Goal: Task Accomplishment & Management: Manage account settings

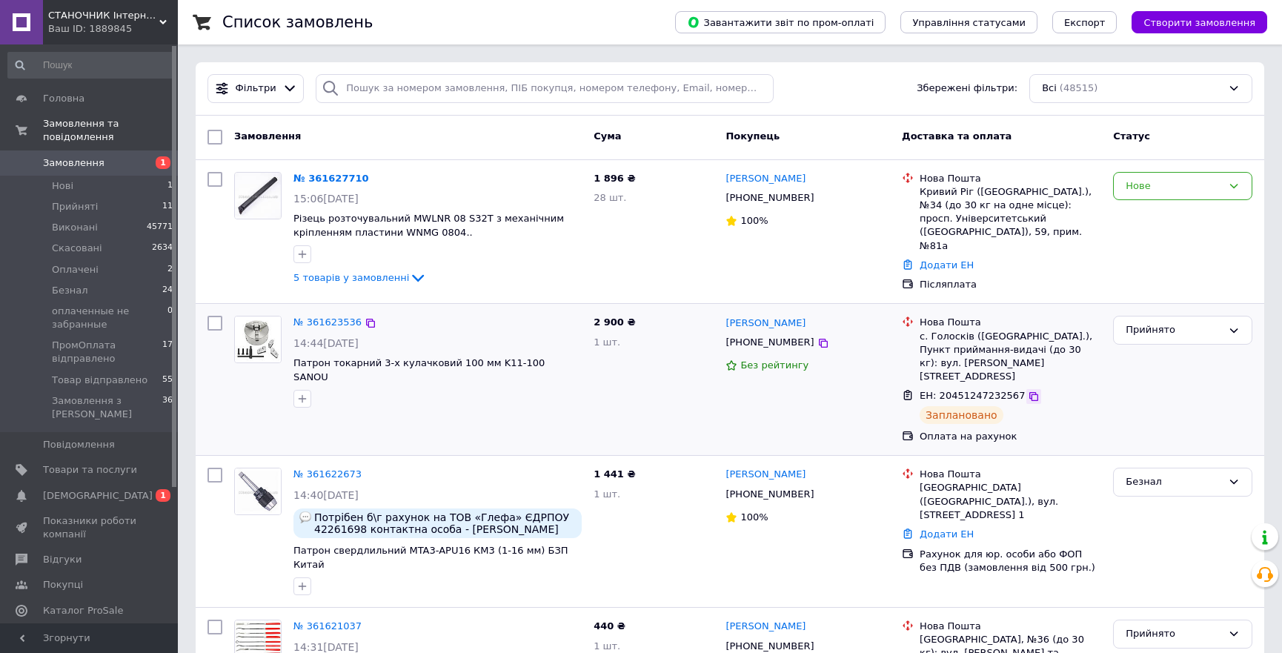
click at [1028, 391] on icon at bounding box center [1034, 397] width 12 height 12
click at [67, 156] on span "Замовлення" at bounding box center [74, 162] width 62 height 13
click at [89, 489] on span "[DEMOGRAPHIC_DATA]" at bounding box center [98, 495] width 110 height 13
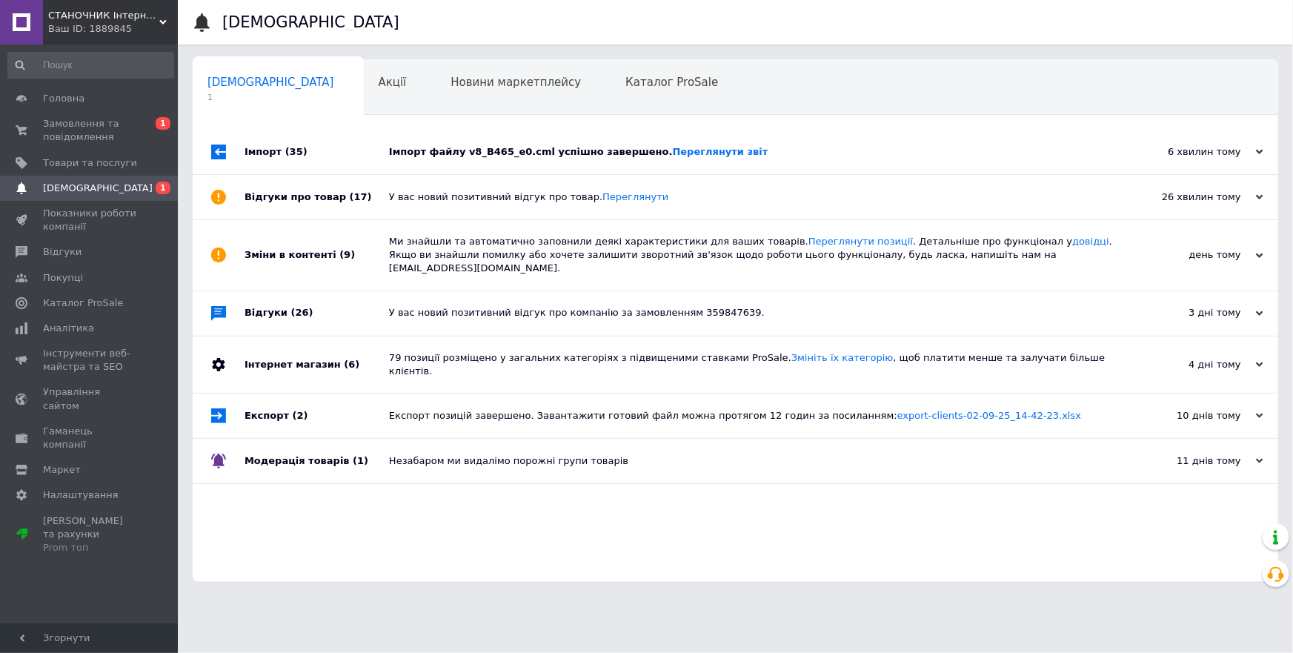
click at [285, 156] on span "(35)" at bounding box center [296, 151] width 22 height 11
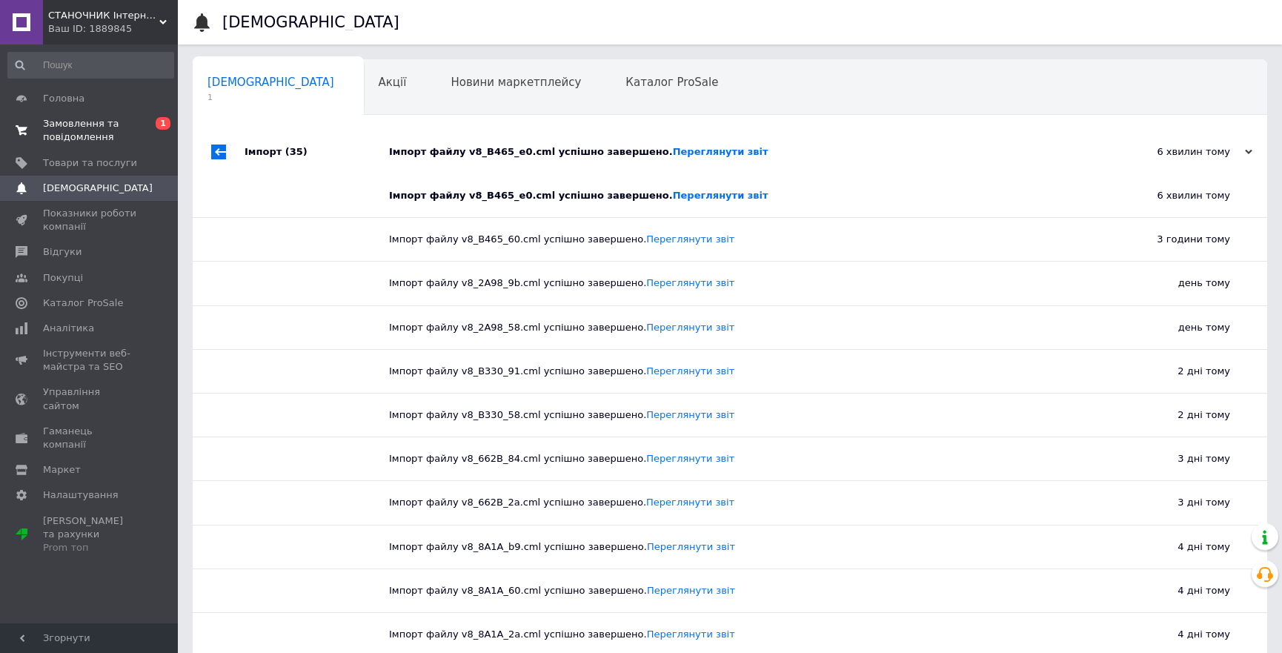
click at [80, 129] on span "Замовлення та повідомлення" at bounding box center [90, 130] width 94 height 27
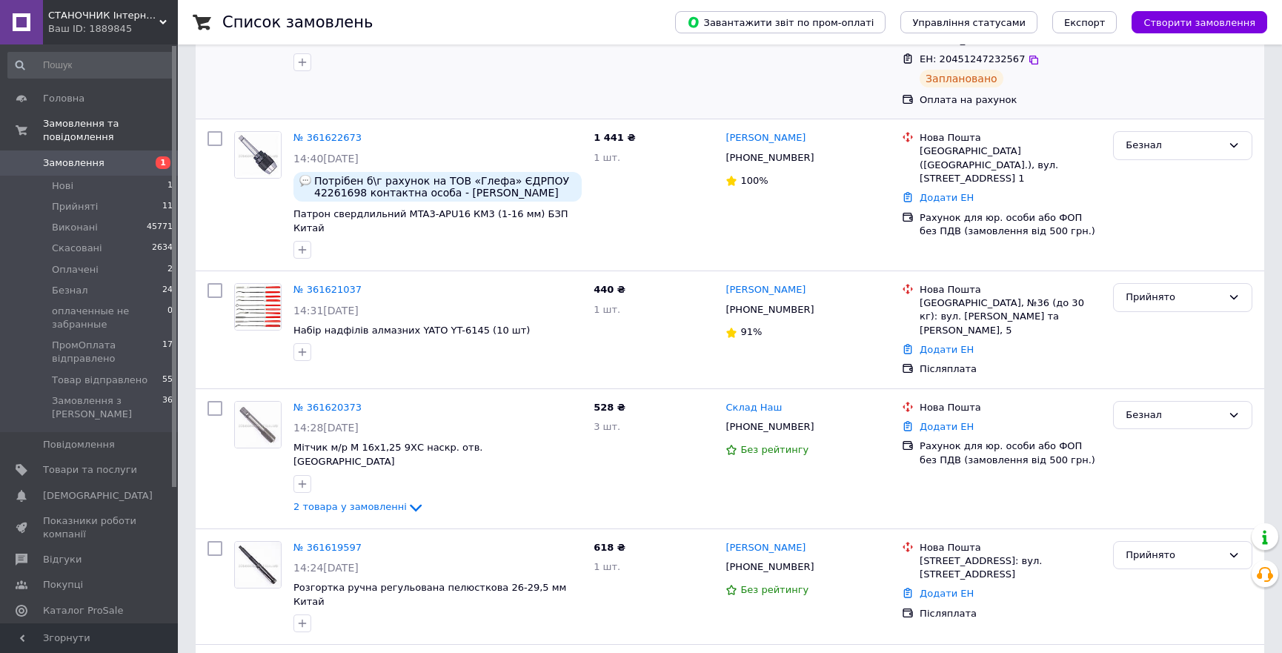
scroll to position [471, 0]
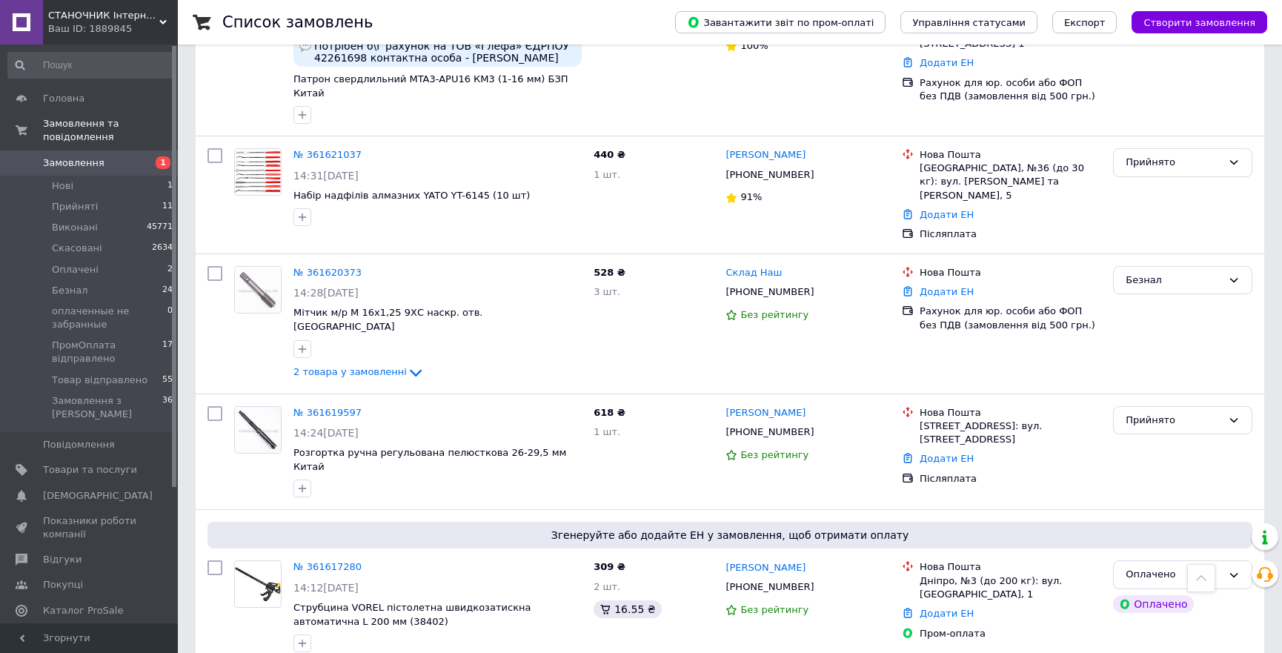
click at [83, 156] on span "Замовлення" at bounding box center [74, 162] width 62 height 13
click at [71, 200] on span "Прийняті" at bounding box center [75, 206] width 46 height 13
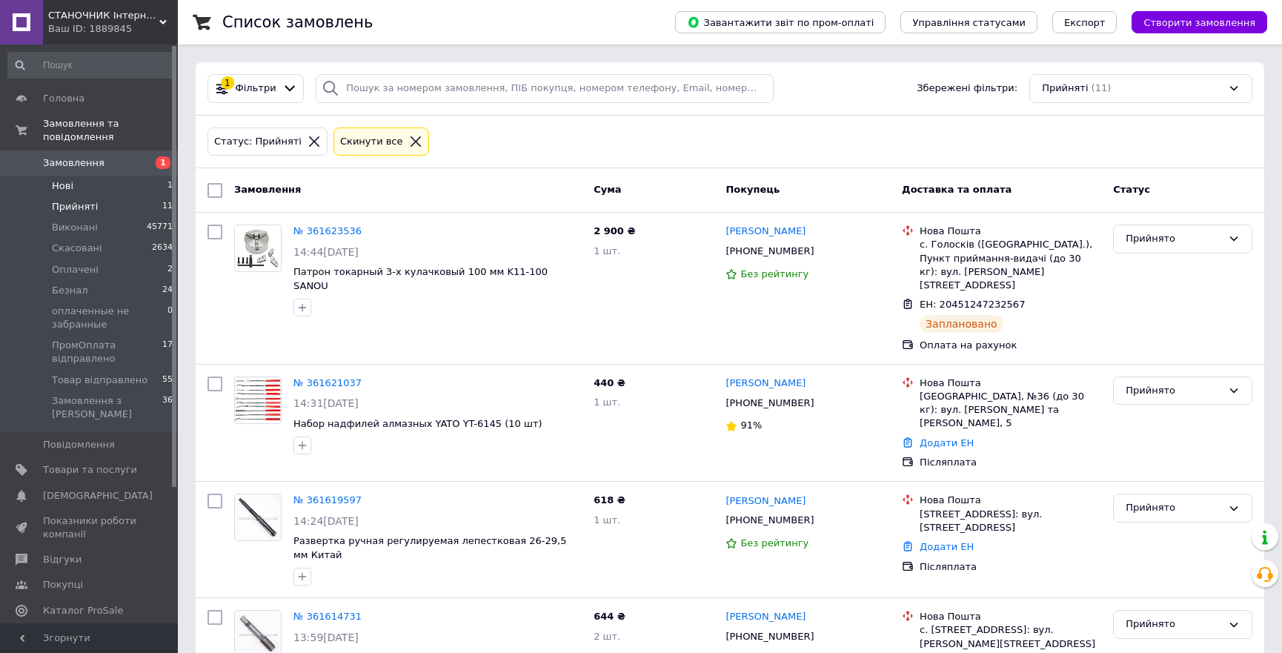
click at [64, 179] on span "Нові" at bounding box center [62, 185] width 21 height 13
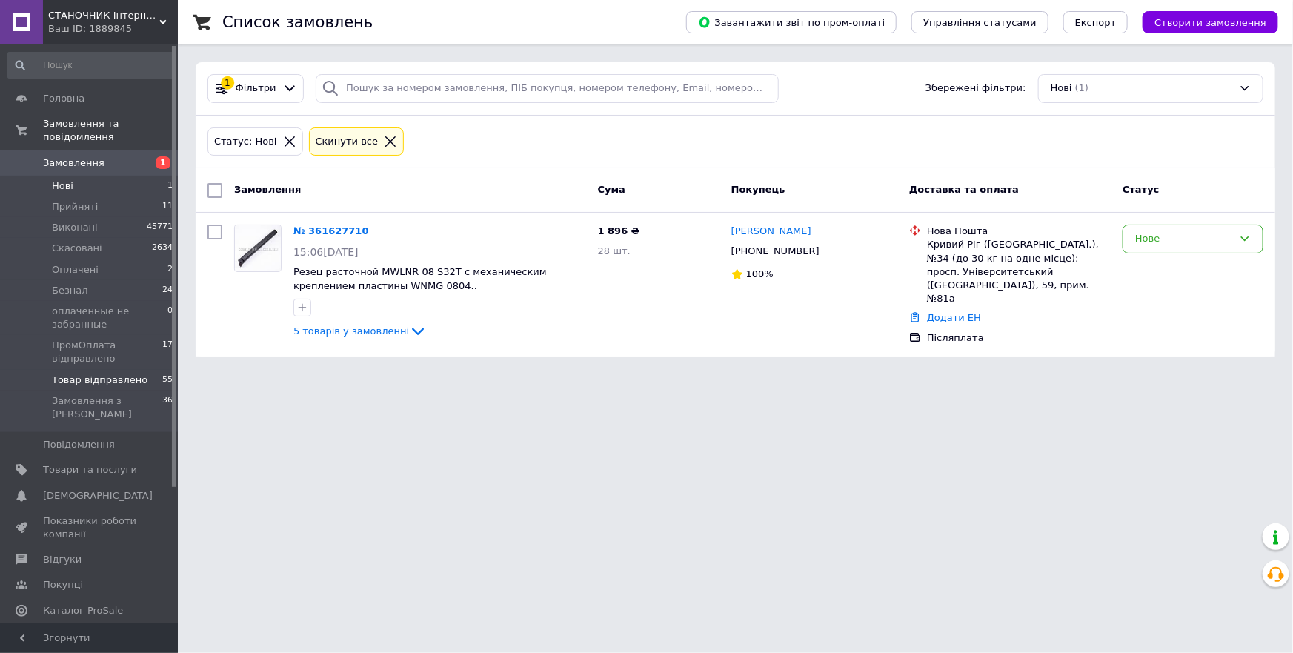
click at [121, 374] on span "Товар відправлено" at bounding box center [100, 380] width 96 height 13
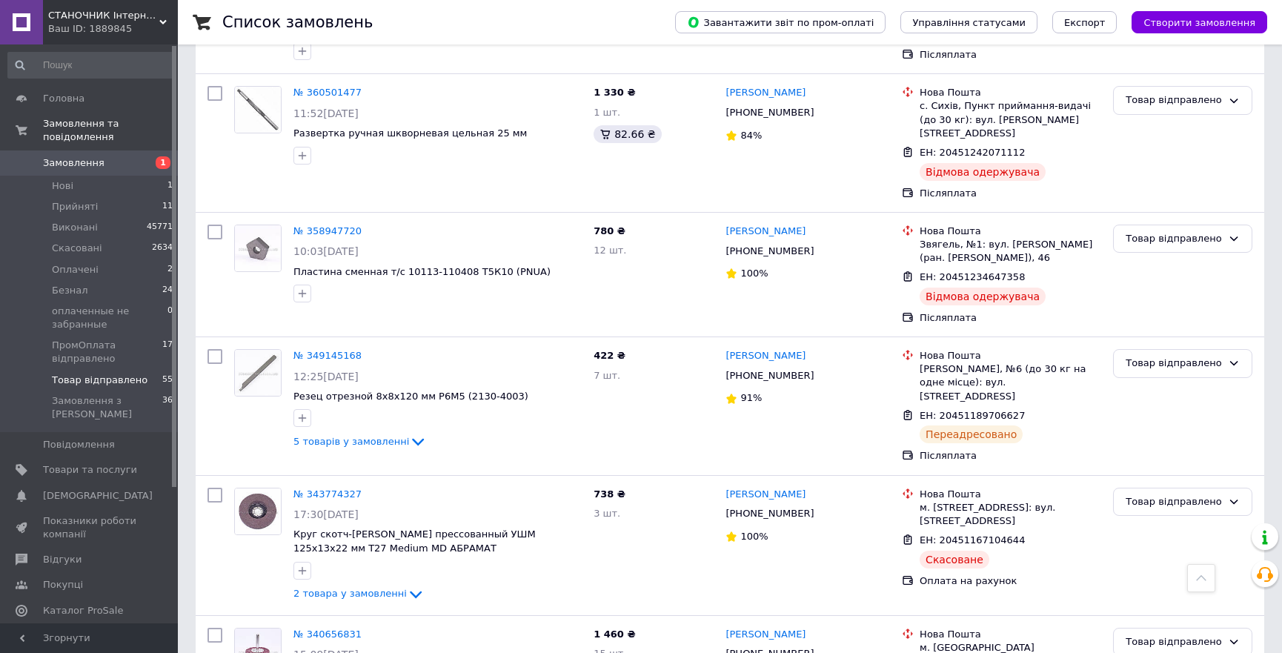
scroll to position [6959, 0]
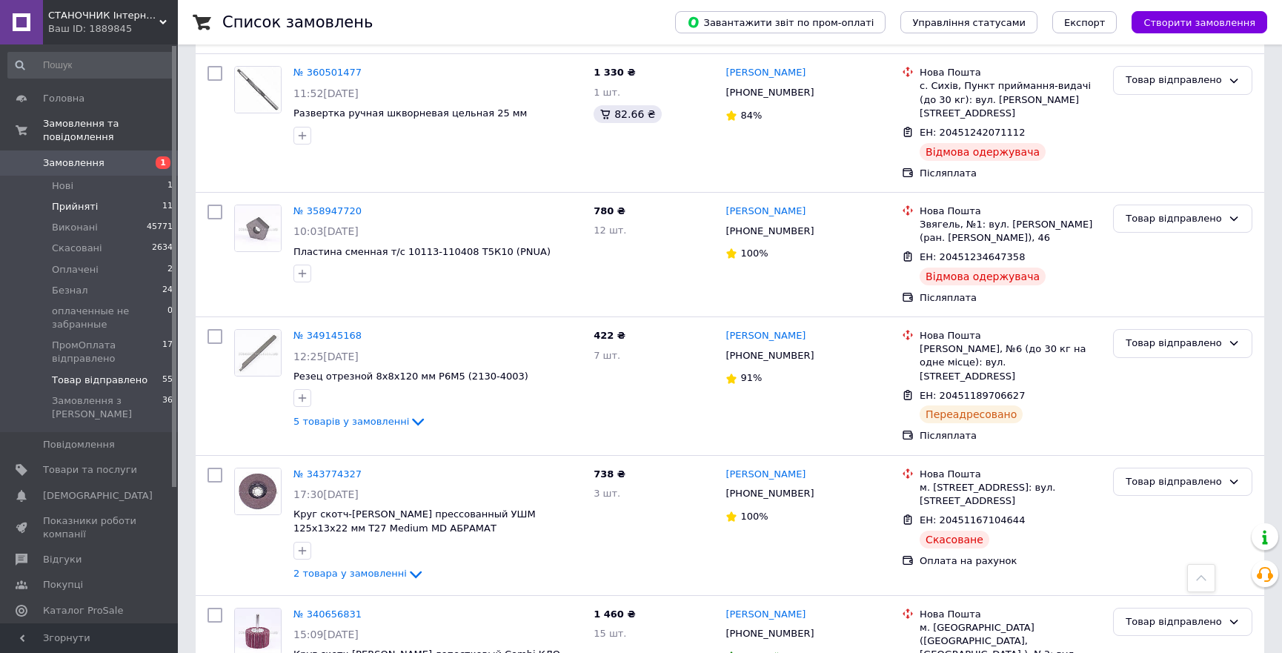
click at [62, 200] on span "Прийняті" at bounding box center [75, 206] width 46 height 13
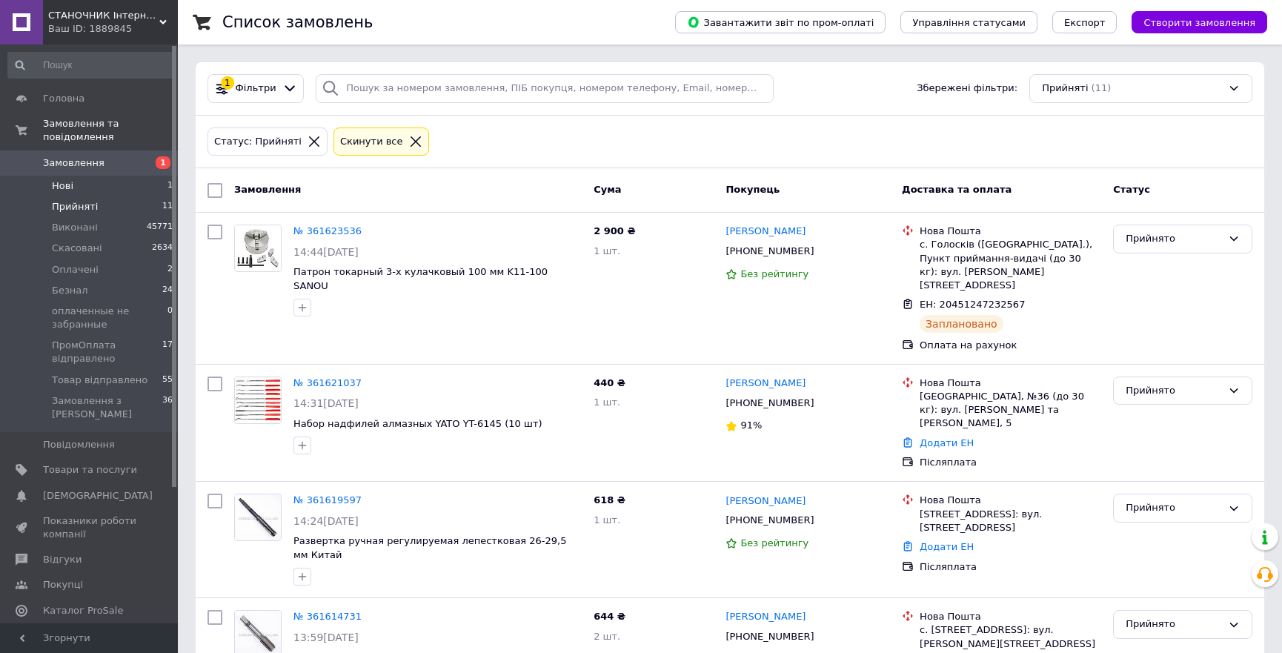
click at [68, 179] on span "Нові" at bounding box center [62, 185] width 21 height 13
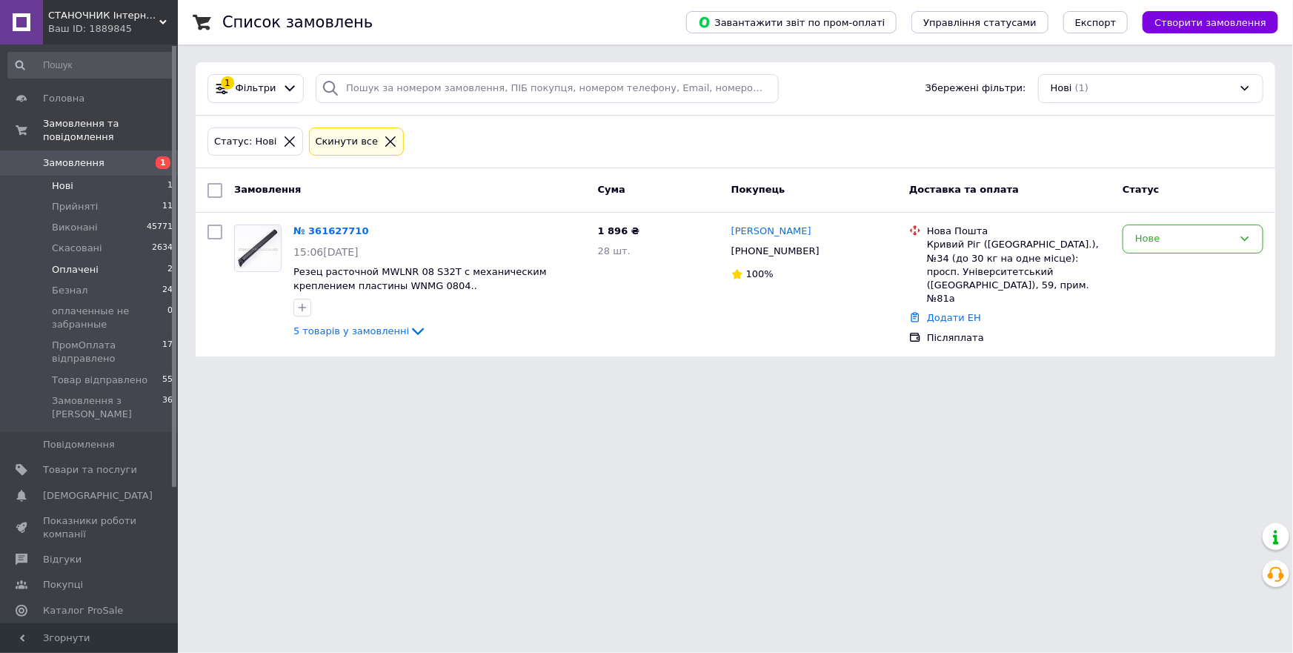
click at [74, 263] on span "Оплачені" at bounding box center [75, 269] width 47 height 13
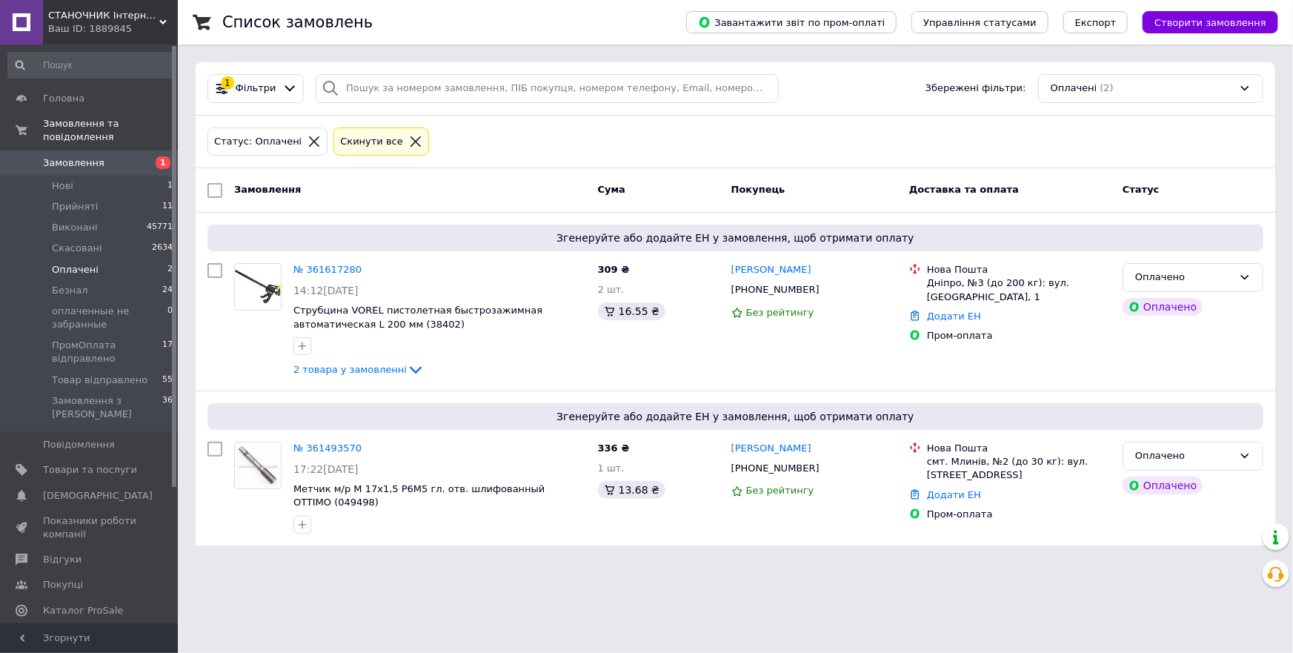
click at [59, 156] on span "Замовлення" at bounding box center [74, 162] width 62 height 13
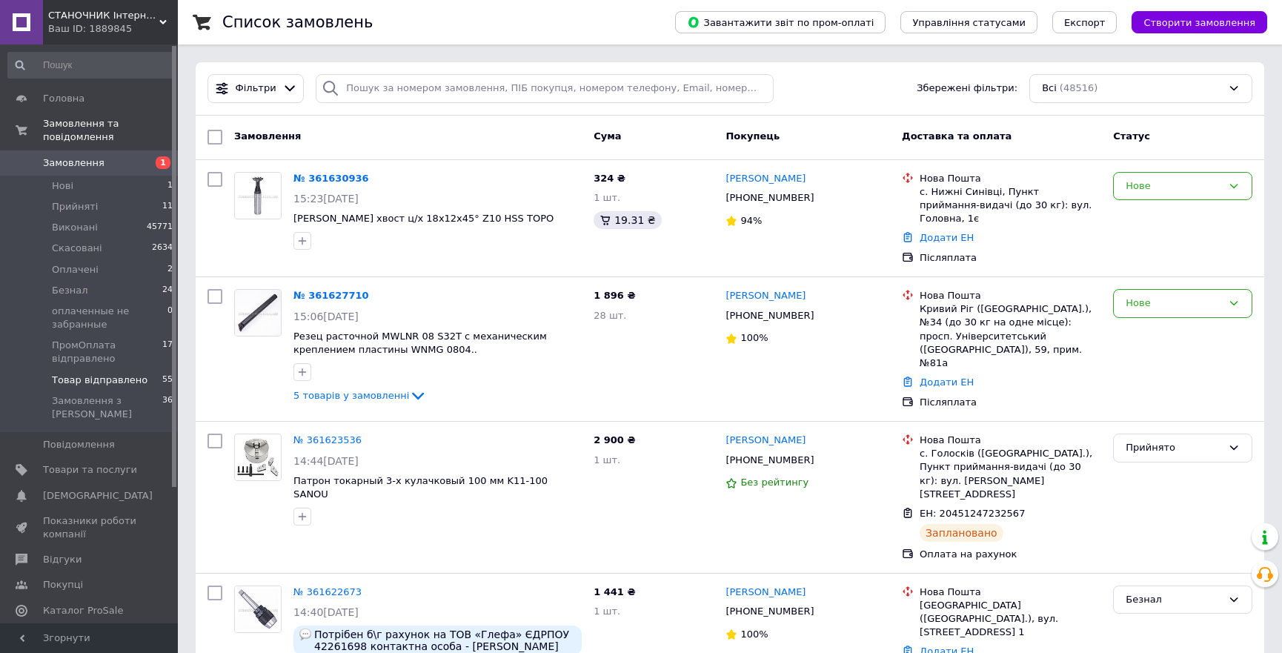
click at [110, 374] on span "Товар відправлено" at bounding box center [100, 380] width 96 height 13
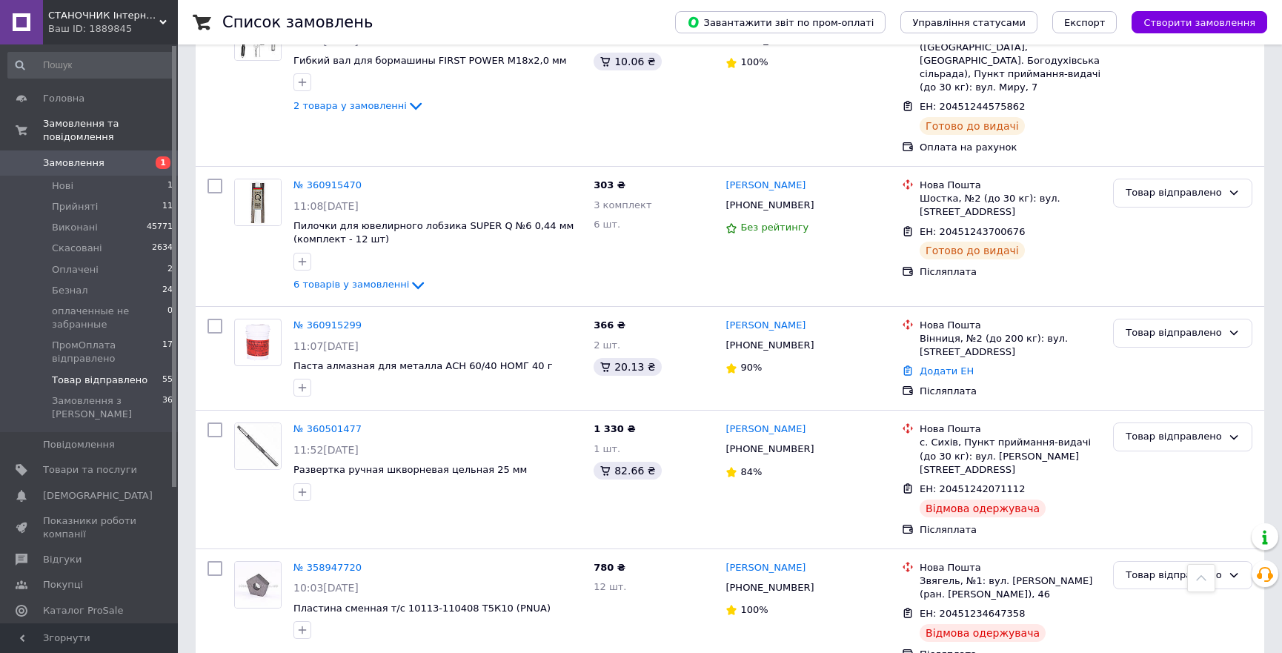
scroll to position [6959, 0]
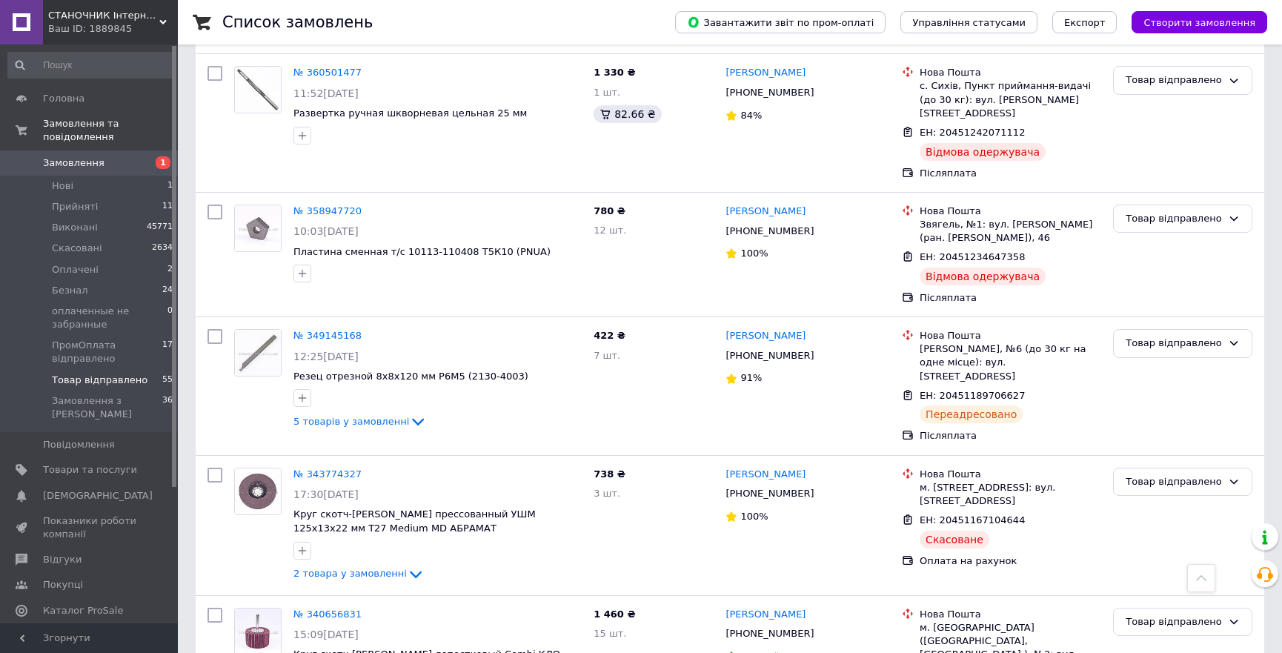
click at [84, 156] on span "Замовлення" at bounding box center [74, 162] width 62 height 13
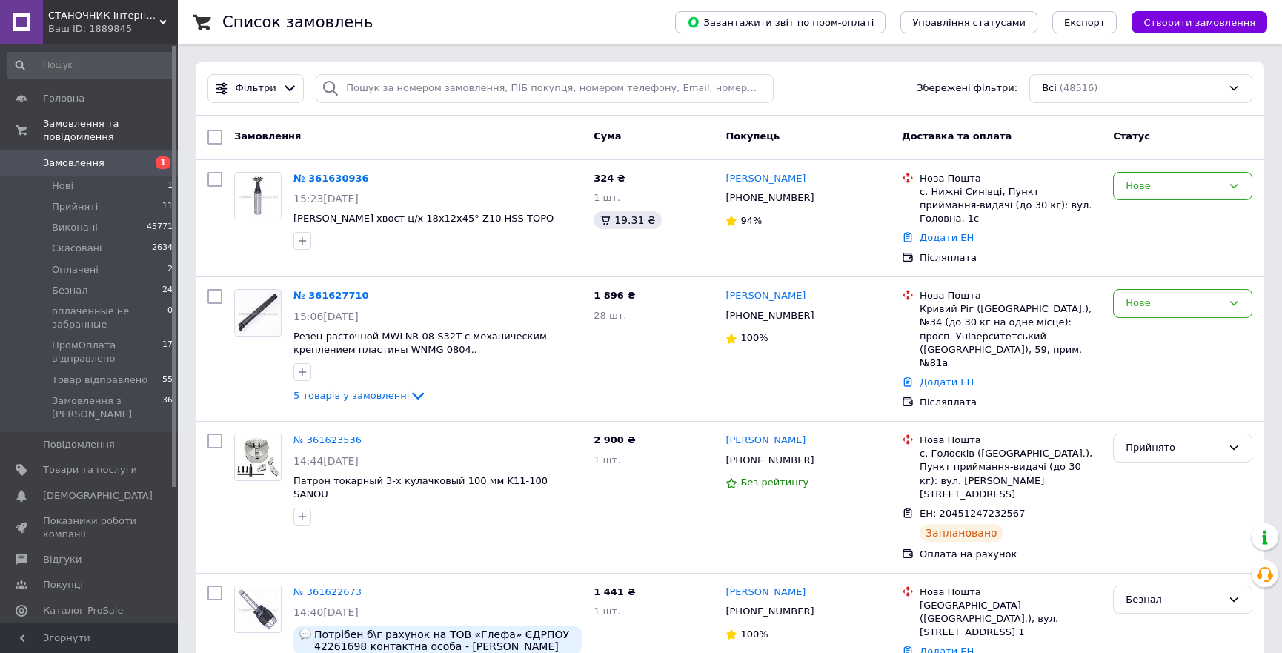
click at [59, 156] on span "Замовлення" at bounding box center [74, 162] width 62 height 13
click at [110, 374] on span "Товар відправлено" at bounding box center [100, 380] width 96 height 13
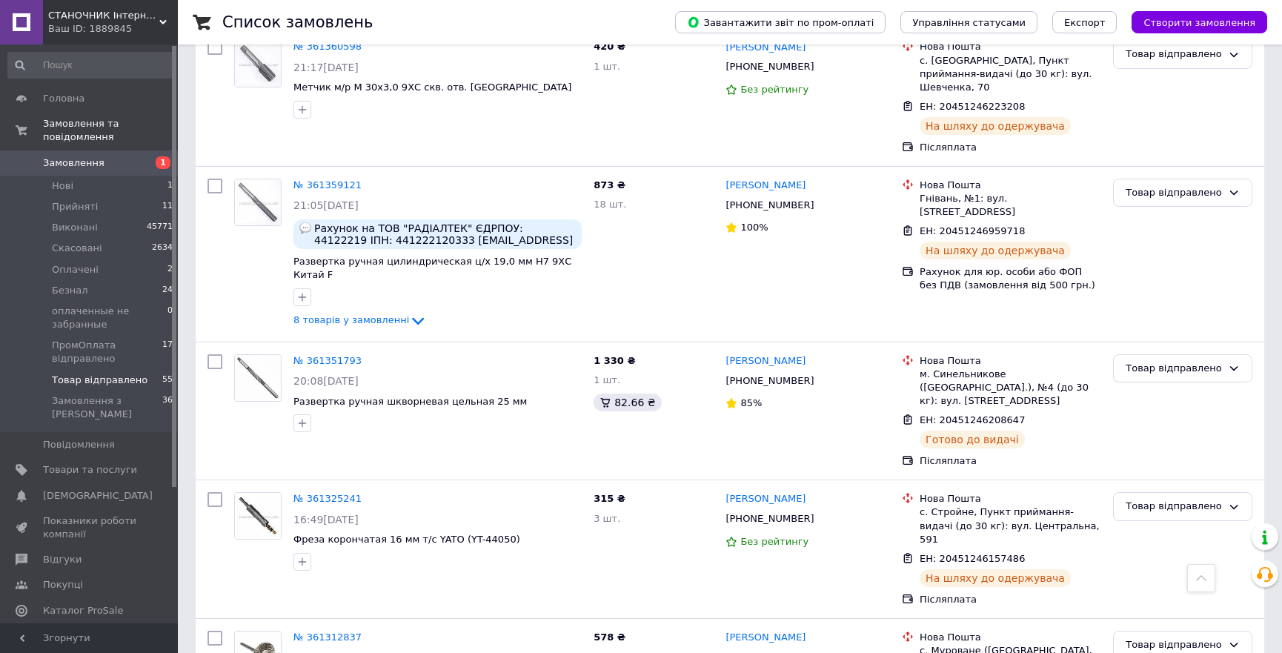
scroll to position [4177, 0]
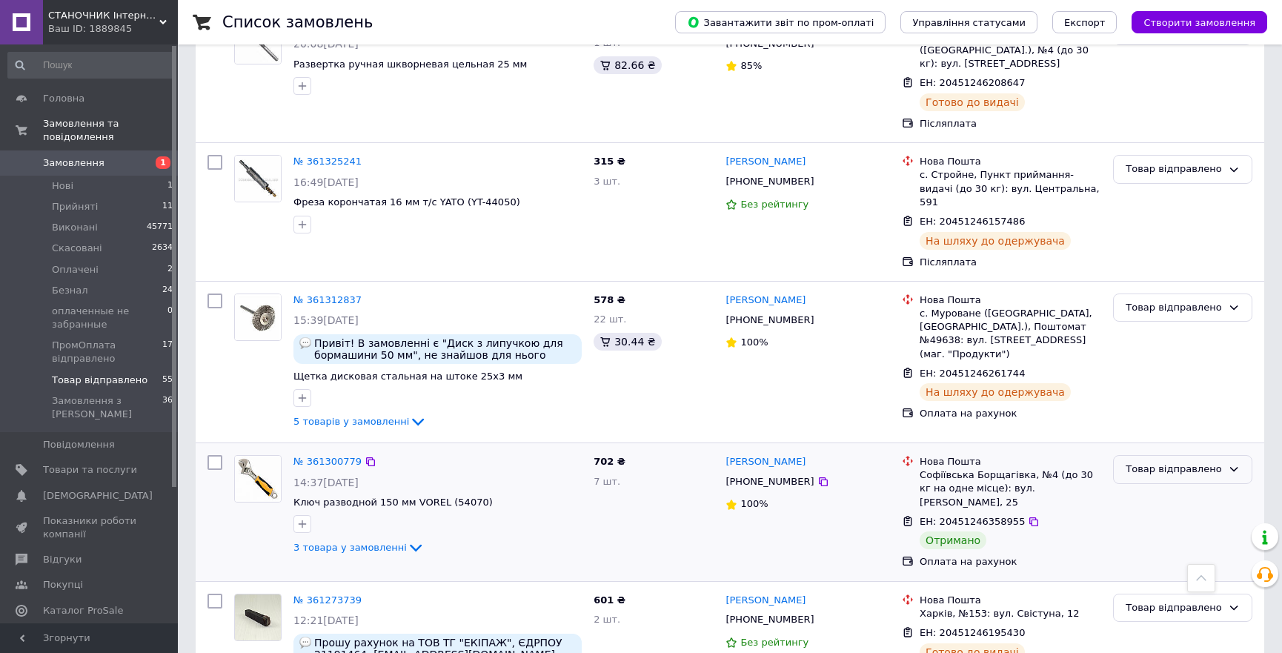
click at [1142, 462] on div "Товар відправлено" at bounding box center [1174, 470] width 96 height 16
click at [1181, 514] on li "Виконано" at bounding box center [1183, 527] width 138 height 27
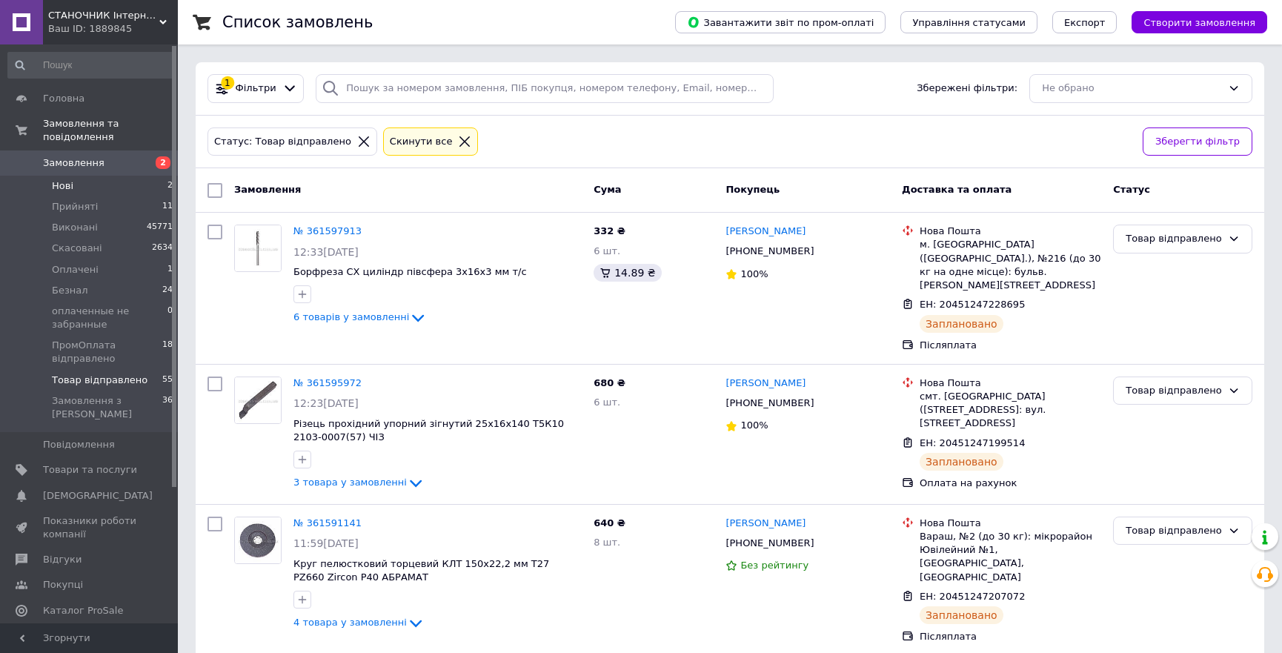
click at [42, 176] on li "Нові 2" at bounding box center [91, 186] width 182 height 21
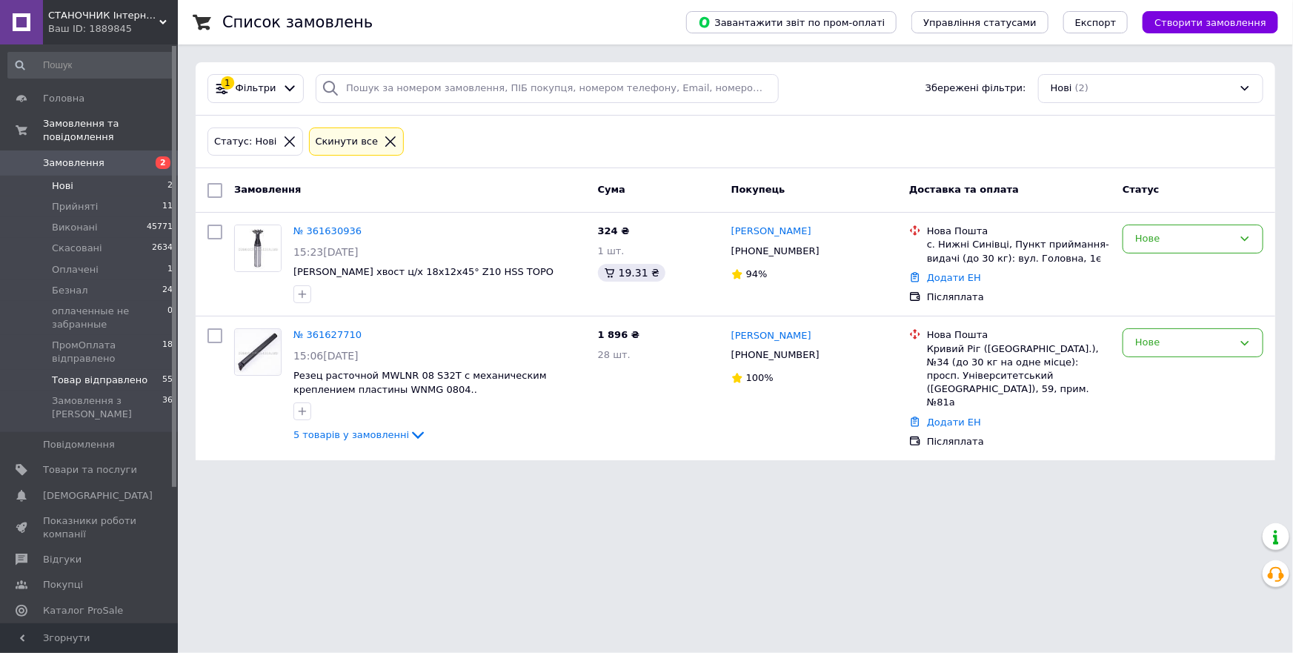
click at [70, 374] on span "Товар відправлено" at bounding box center [100, 380] width 96 height 13
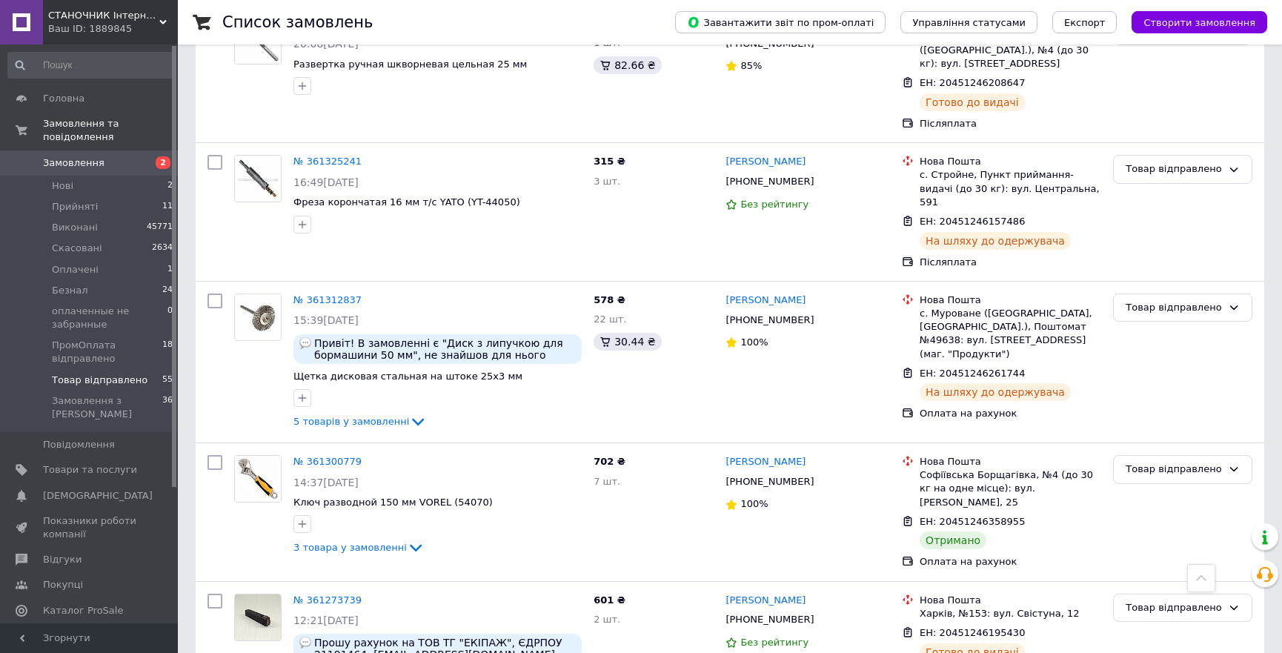
scroll to position [4110, 0]
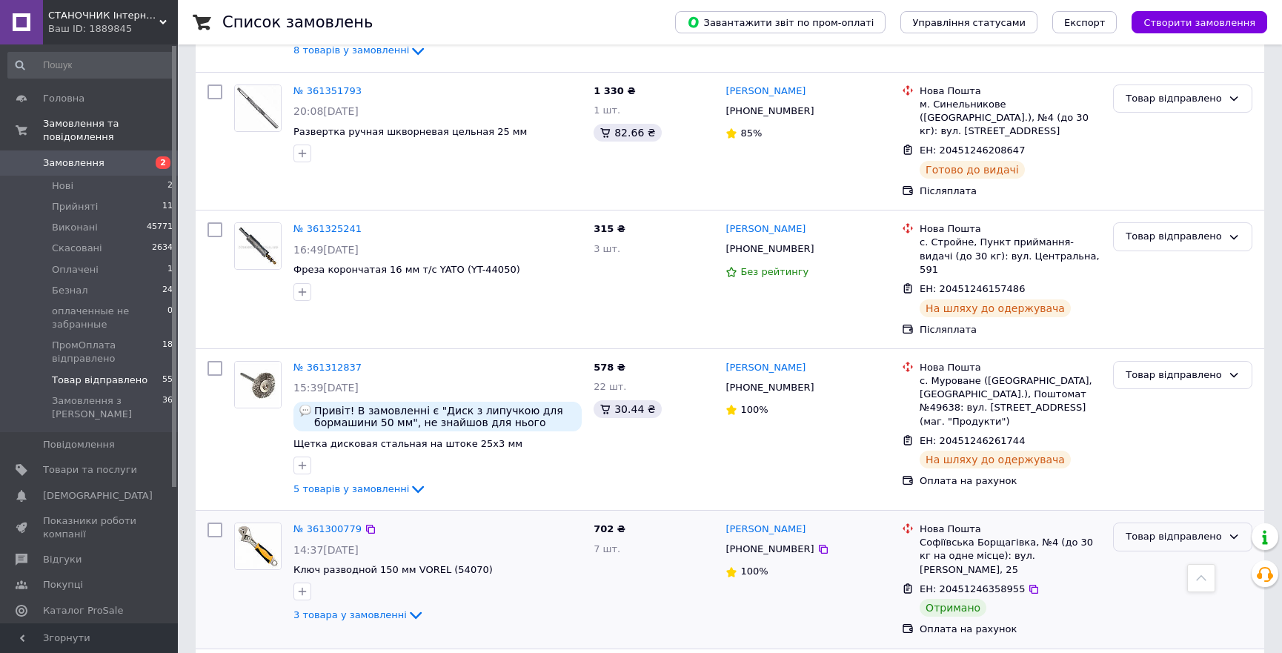
click at [1147, 523] on div "Товар відправлено" at bounding box center [1182, 537] width 139 height 29
click at [1161, 581] on li "Виконано" at bounding box center [1183, 594] width 138 height 27
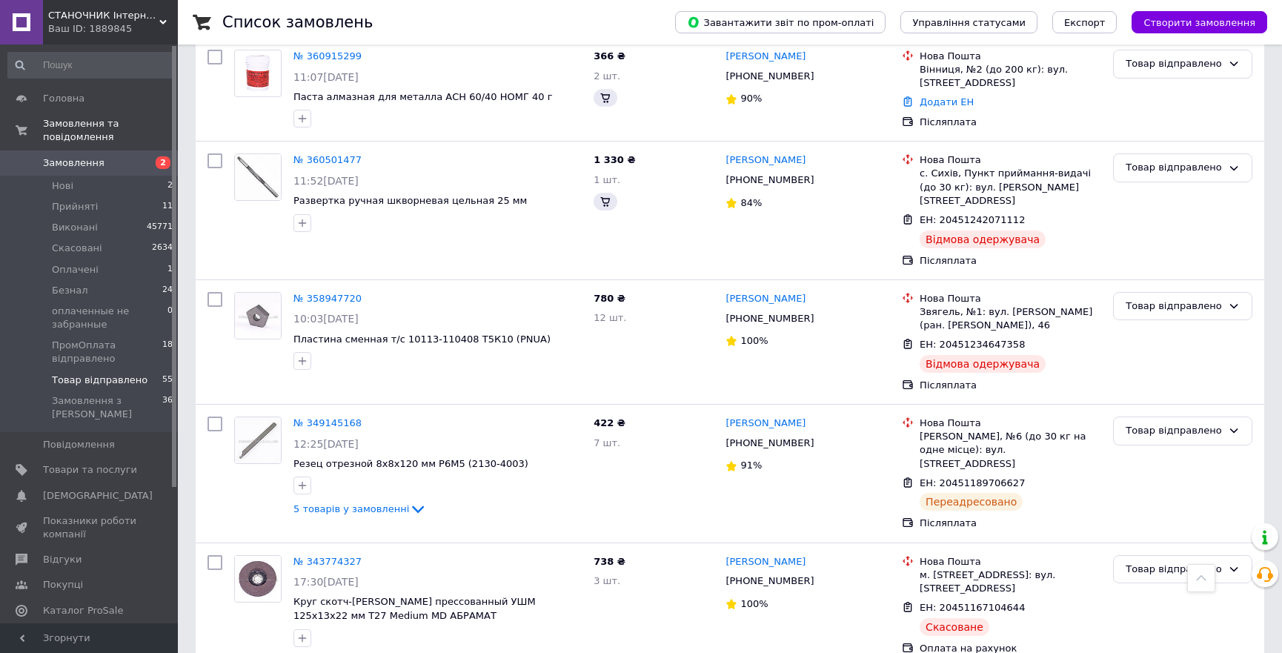
scroll to position [6959, 0]
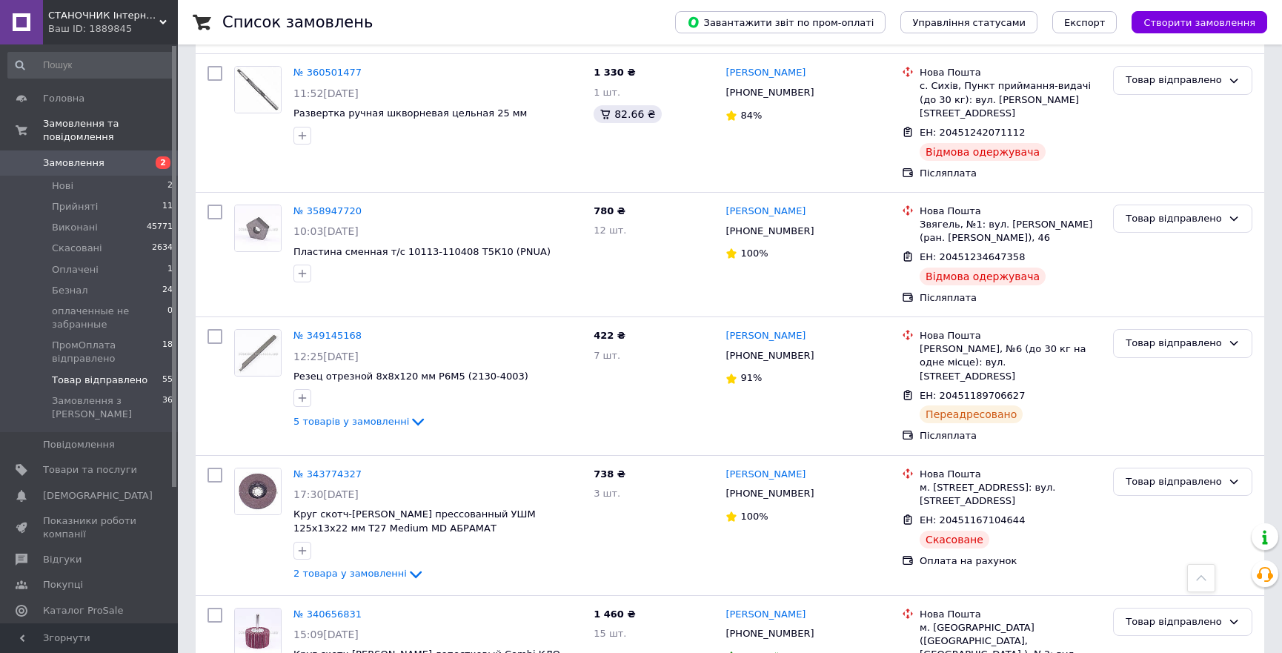
click at [47, 156] on span "Замовлення" at bounding box center [74, 162] width 62 height 13
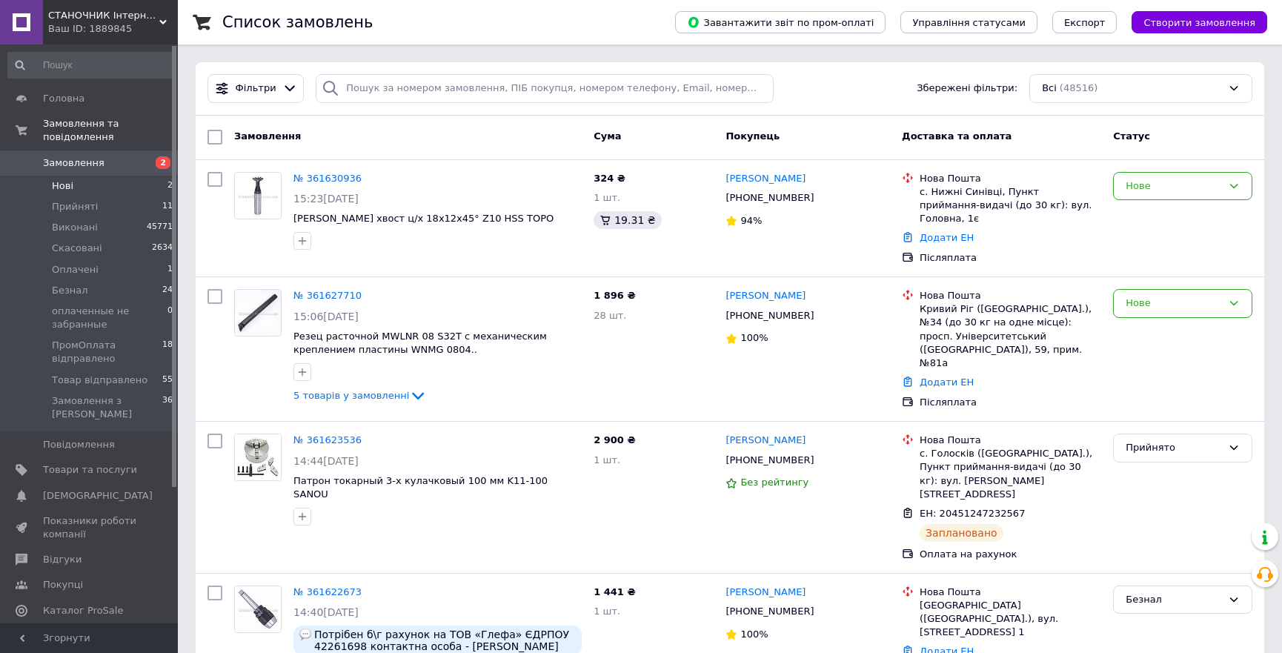
click at [60, 179] on span "Нові" at bounding box center [62, 185] width 21 height 13
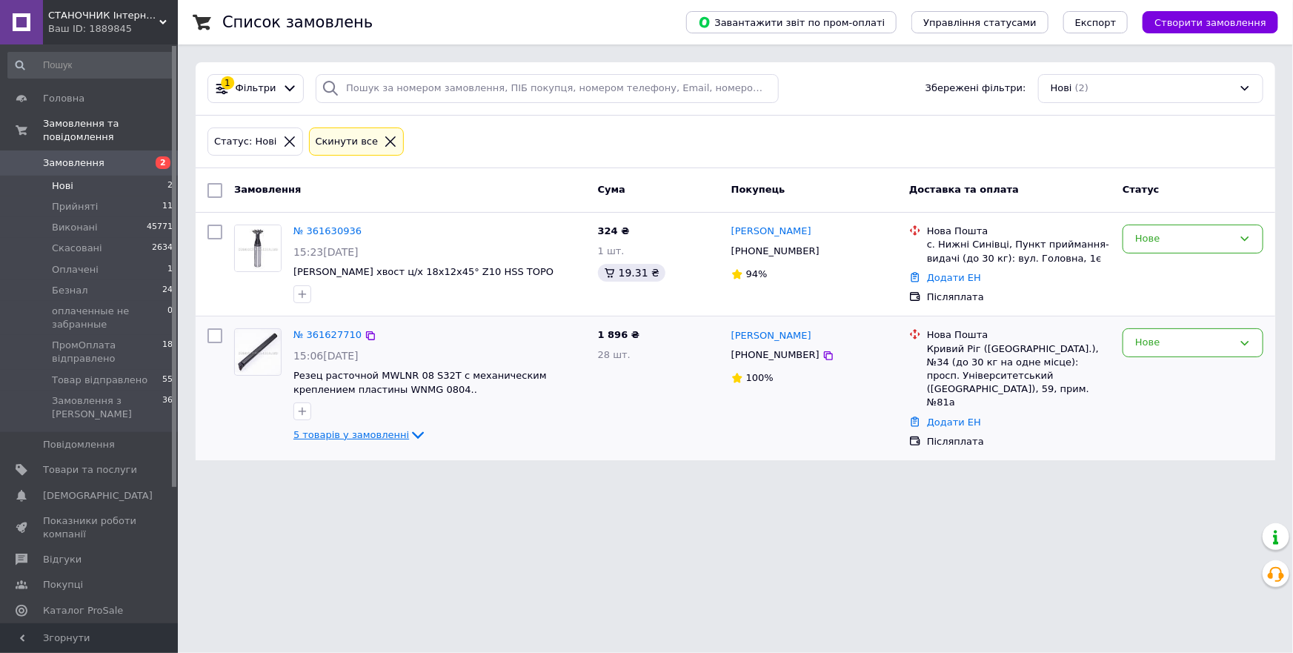
click at [342, 430] on span "5 товарів у замовленні" at bounding box center [351, 434] width 116 height 11
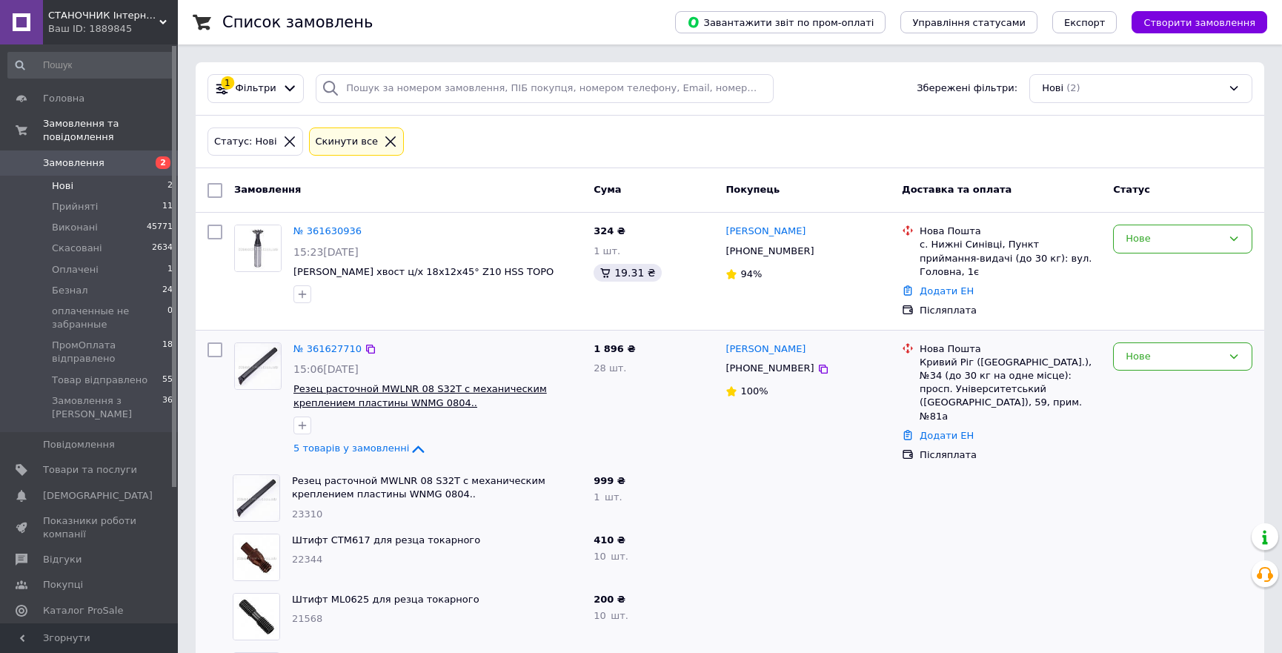
scroll to position [117, 0]
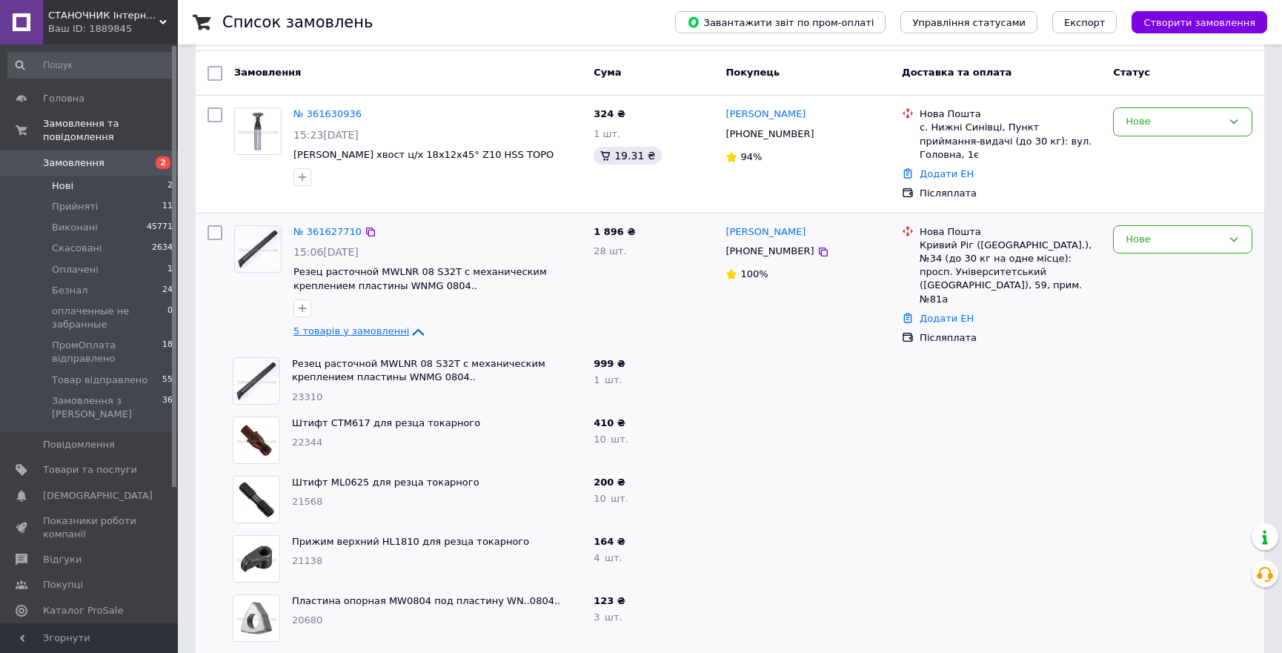
click at [373, 325] on span "5 товарів у замовленні" at bounding box center [351, 330] width 116 height 11
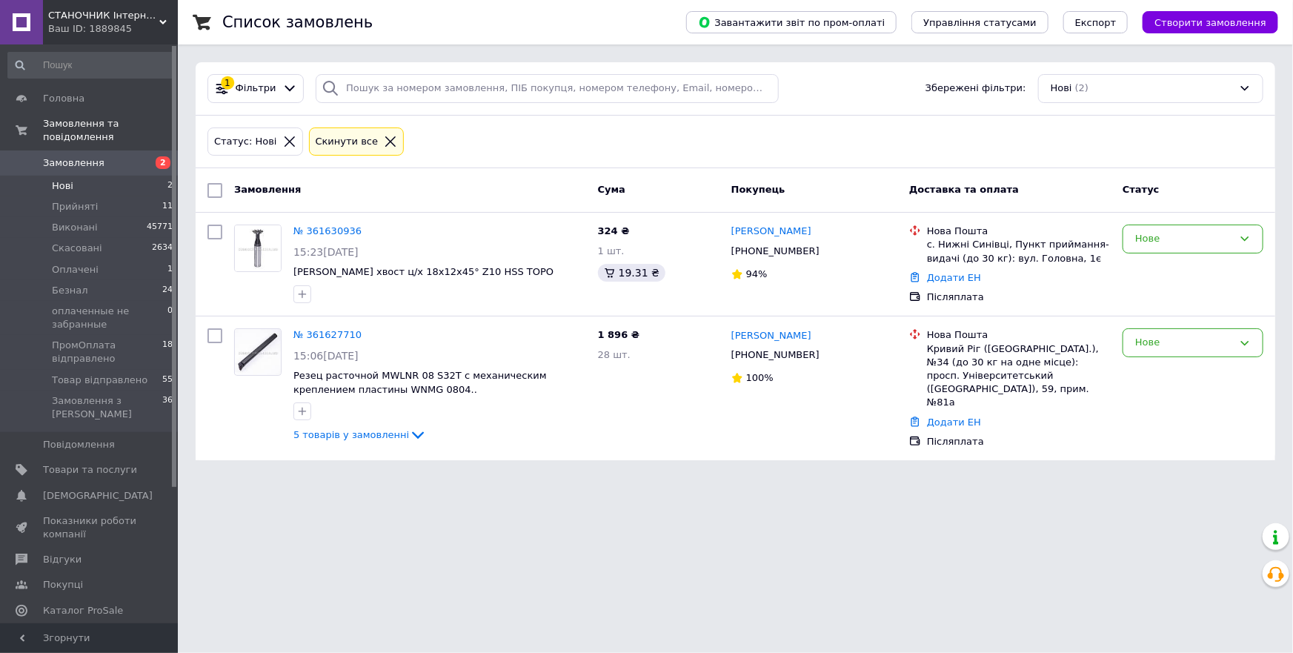
click at [80, 156] on span "Замовлення" at bounding box center [74, 162] width 62 height 13
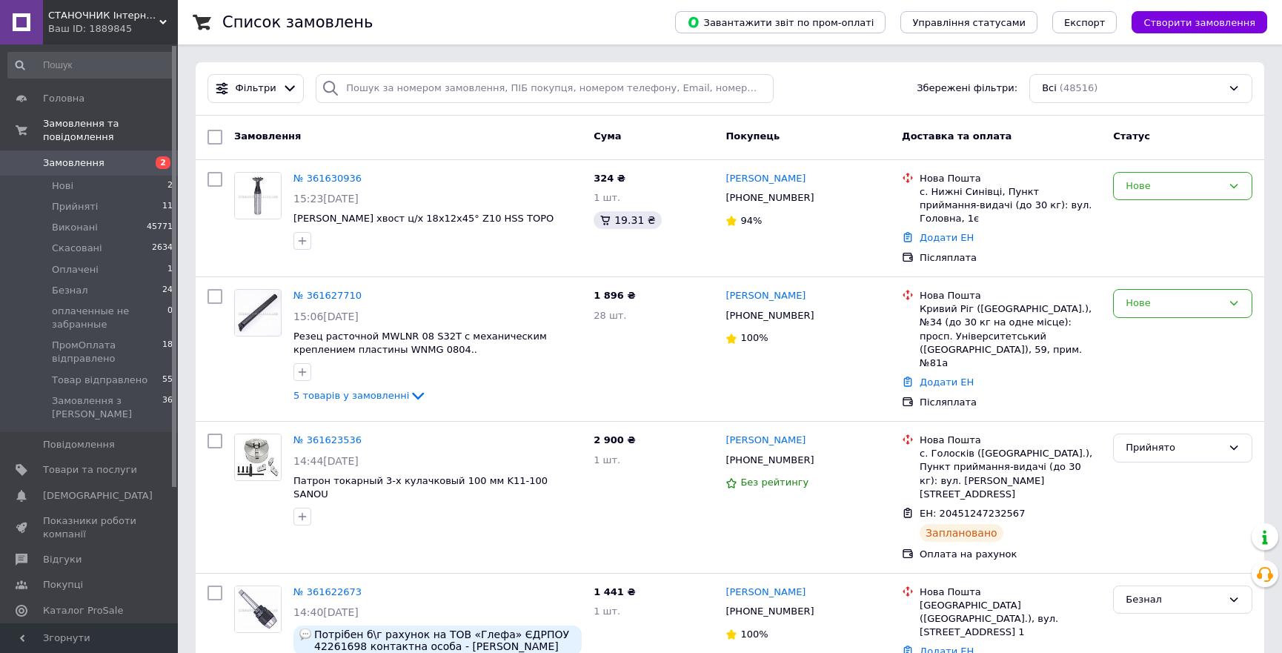
click at [78, 156] on span "Замовлення" at bounding box center [74, 162] width 62 height 13
click at [69, 200] on span "Прийняті" at bounding box center [75, 206] width 46 height 13
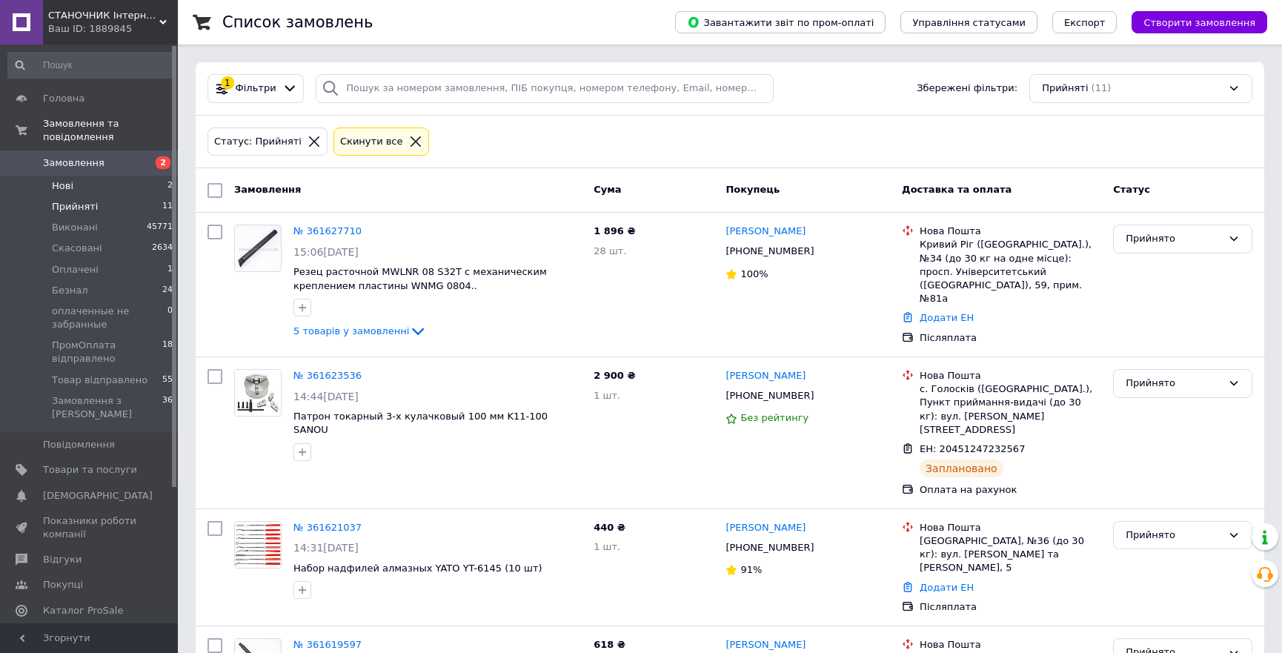
click at [64, 179] on span "Нові" at bounding box center [62, 185] width 21 height 13
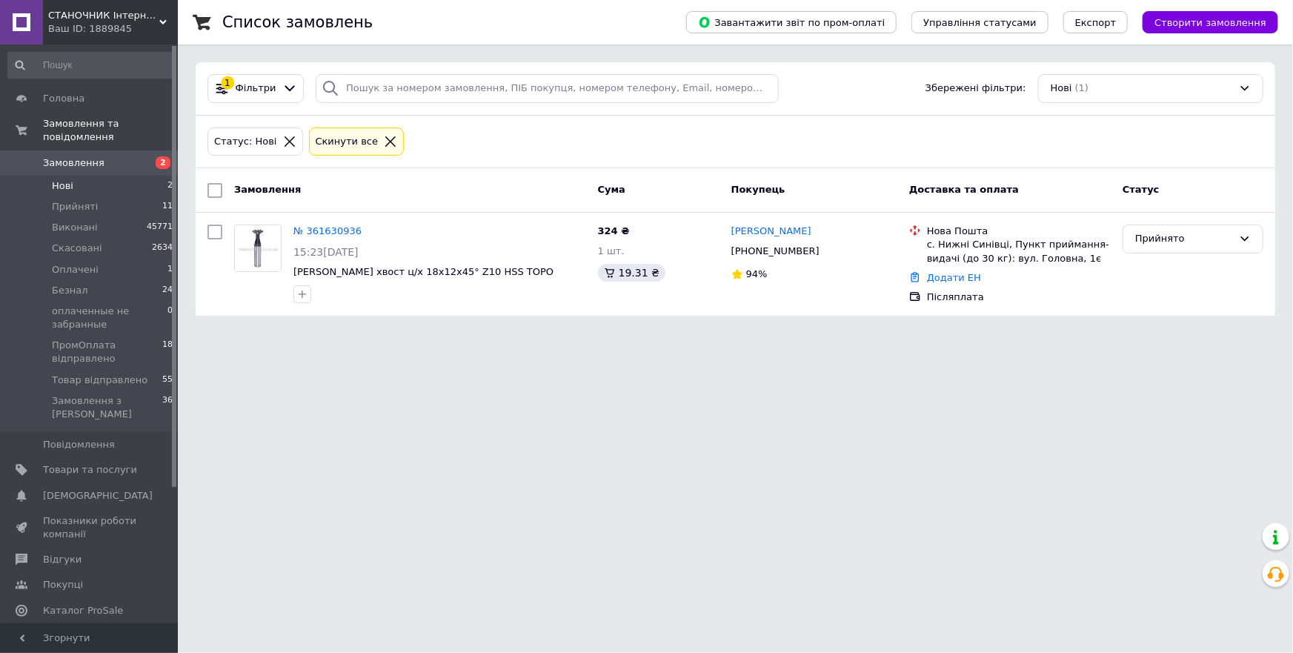
click at [76, 156] on span "Замовлення" at bounding box center [74, 162] width 62 height 13
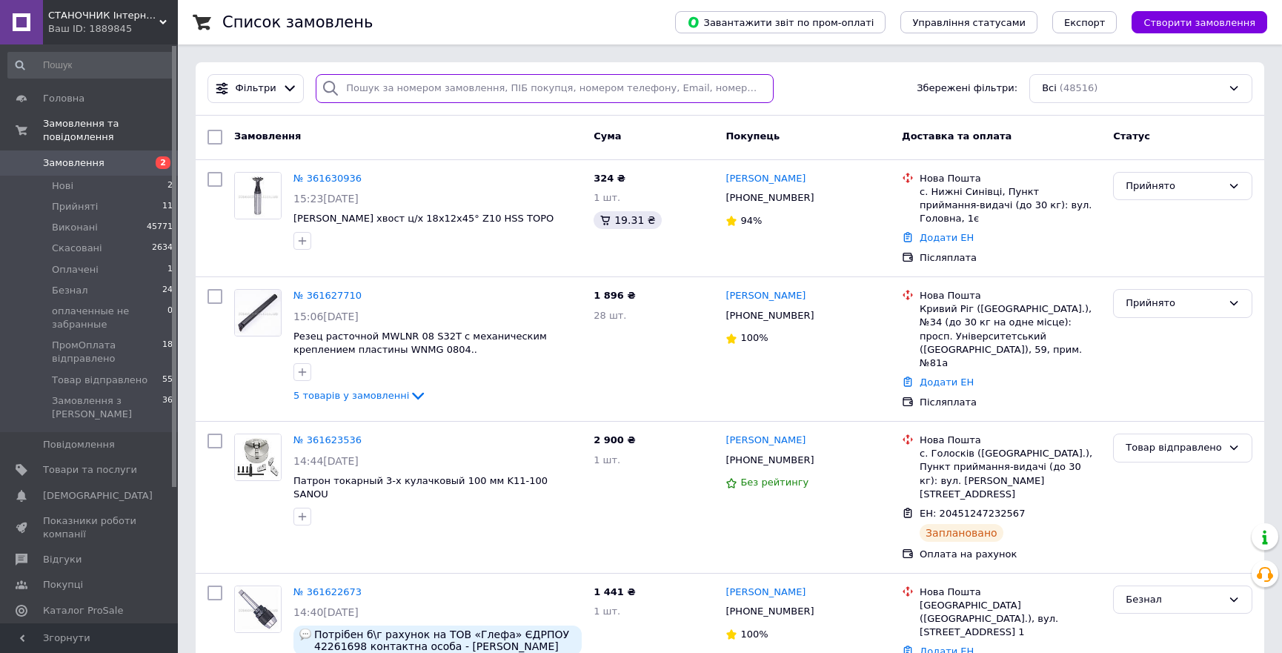
click at [408, 86] on input "search" at bounding box center [545, 88] width 458 height 29
paste input "21244"
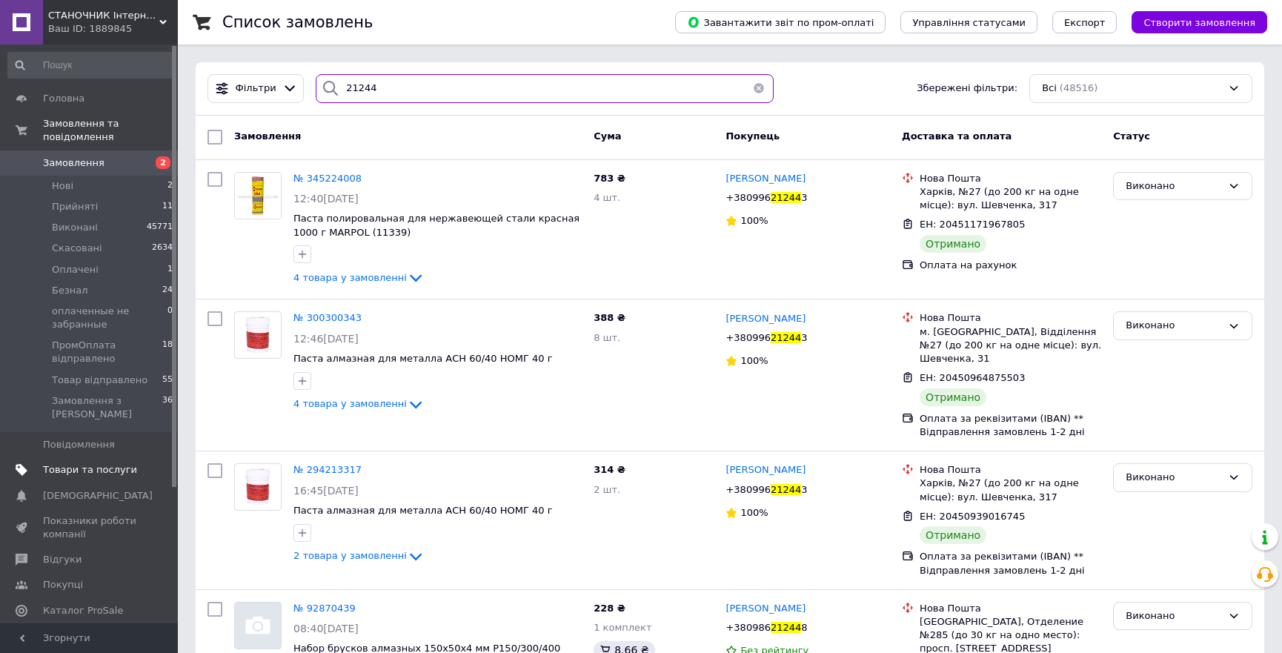
type input "21244"
click at [81, 463] on span "Товари та послуги" at bounding box center [90, 469] width 94 height 13
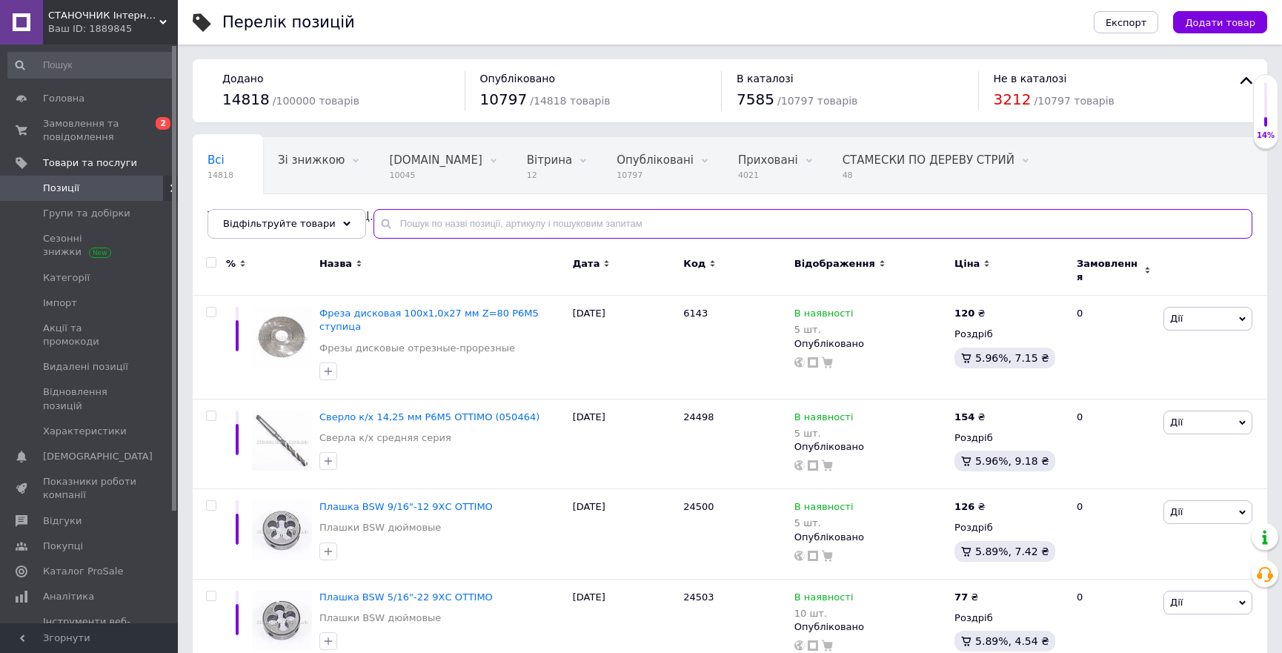
click at [409, 217] on input "text" at bounding box center [813, 224] width 879 height 30
paste input "21244"
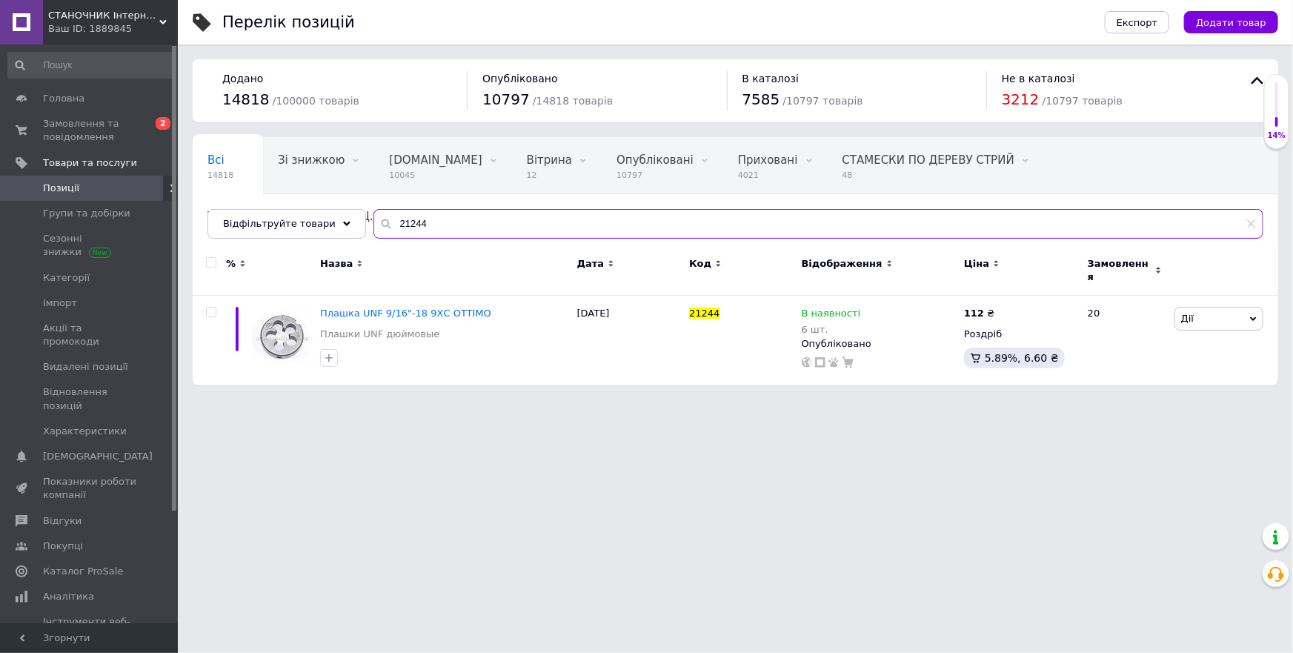
type input "21244"
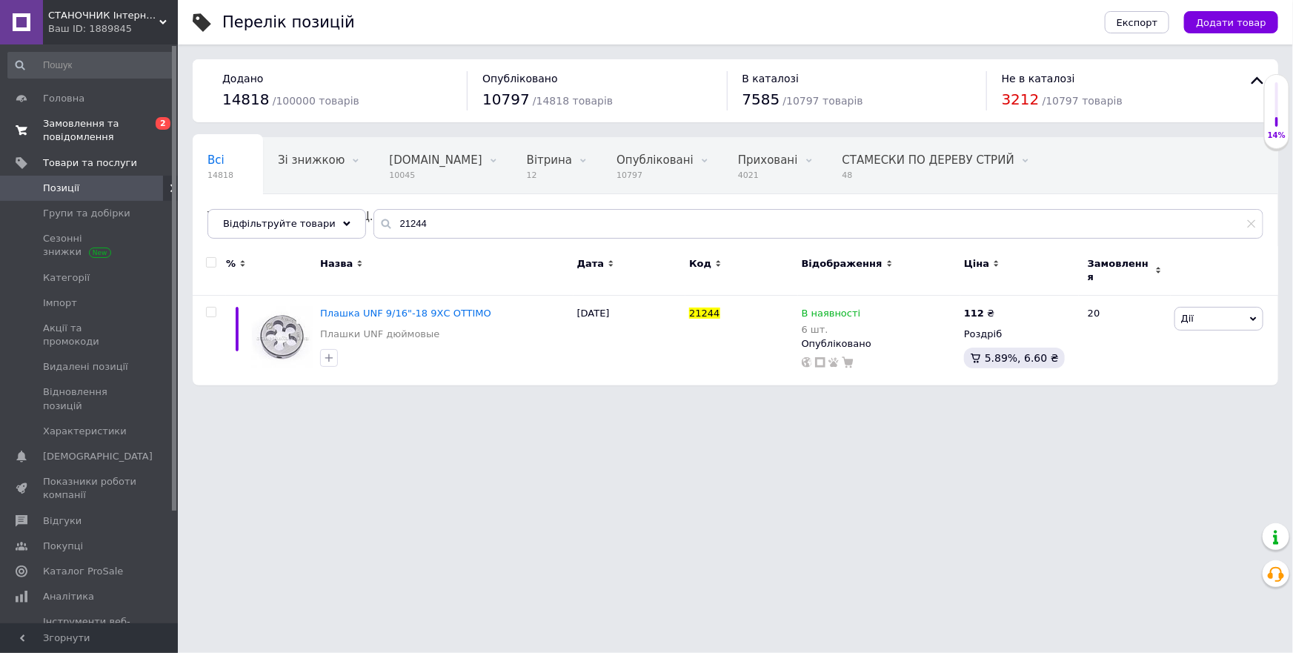
click at [90, 120] on span "Замовлення та повідомлення" at bounding box center [90, 130] width 94 height 27
